Goal: Task Accomplishment & Management: Use online tool/utility

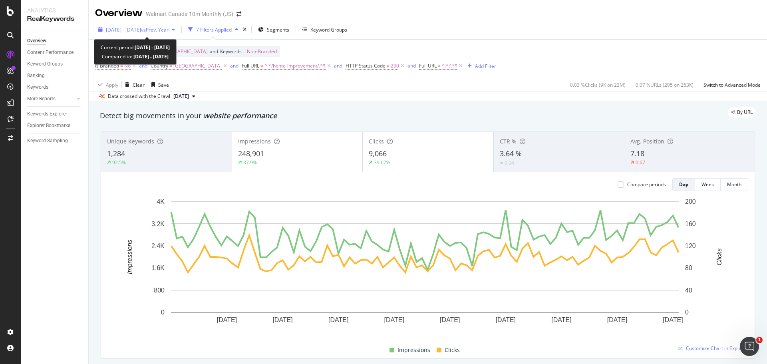
click at [169, 28] on span "vs Prev. Year" at bounding box center [155, 29] width 28 height 7
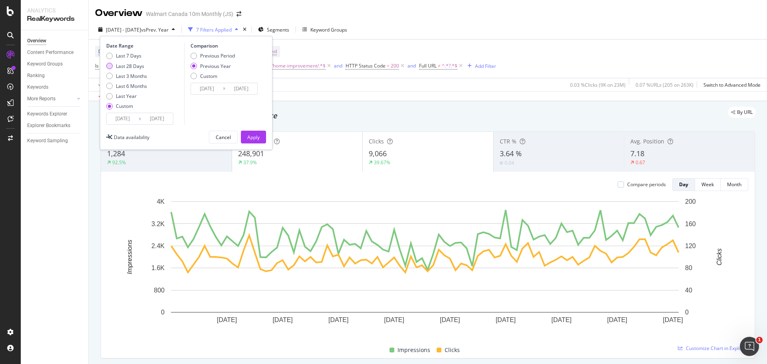
click at [110, 67] on div "Last 28 Days" at bounding box center [109, 66] width 6 height 6
type input "[DATE]"
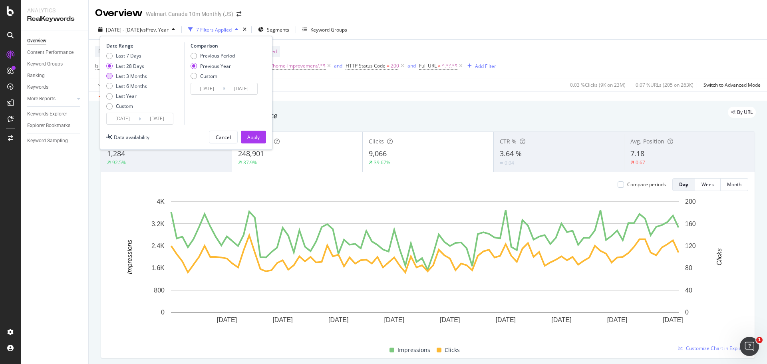
drag, startPoint x: 109, startPoint y: 57, endPoint x: 118, endPoint y: 75, distance: 19.5
click at [110, 58] on div "Last 7 Days" at bounding box center [109, 56] width 6 height 6
type input "[DATE]"
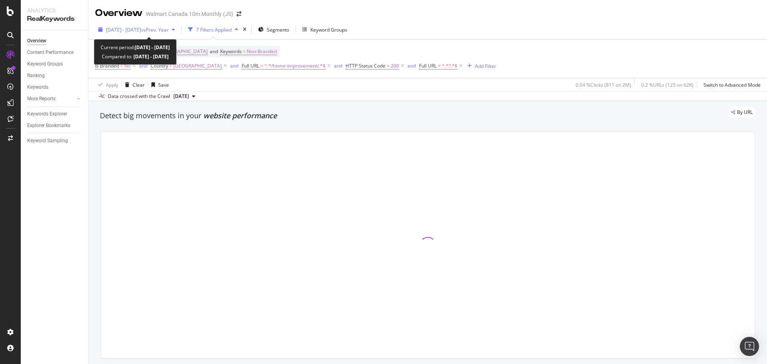
click at [175, 29] on icon "button" at bounding box center [173, 29] width 3 height 5
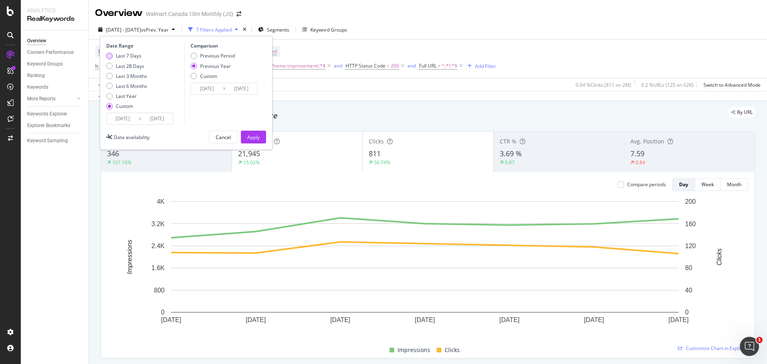
click at [112, 56] on div "Last 7 Days" at bounding box center [109, 56] width 6 height 6
type input "2025/08/16"
type input "2025/08/22"
type input "2024/08/17"
type input "2024/08/23"
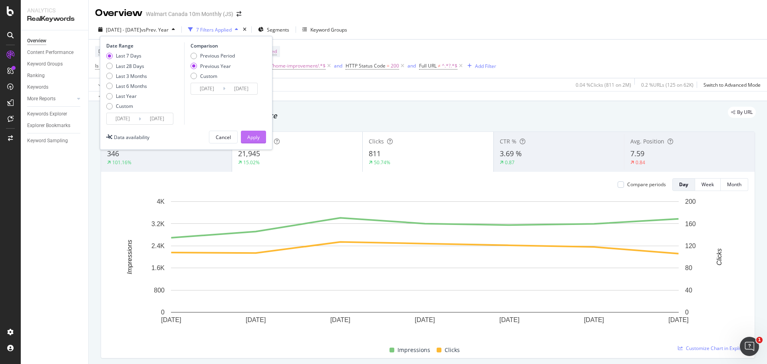
click at [249, 138] on div "Apply" at bounding box center [253, 137] width 12 height 7
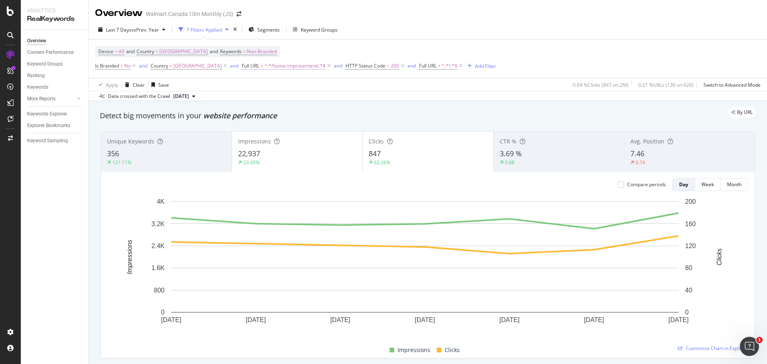
click at [273, 66] on span "^.*/home-improvement/.*$" at bounding box center [295, 65] width 61 height 11
click at [254, 104] on input "/home-improvement/" at bounding box center [257, 99] width 76 height 13
type input "/appliances/"
click at [294, 113] on div "Apply" at bounding box center [300, 116] width 12 height 7
